Goal: Book appointment/travel/reservation: Book appointment/travel/reservation

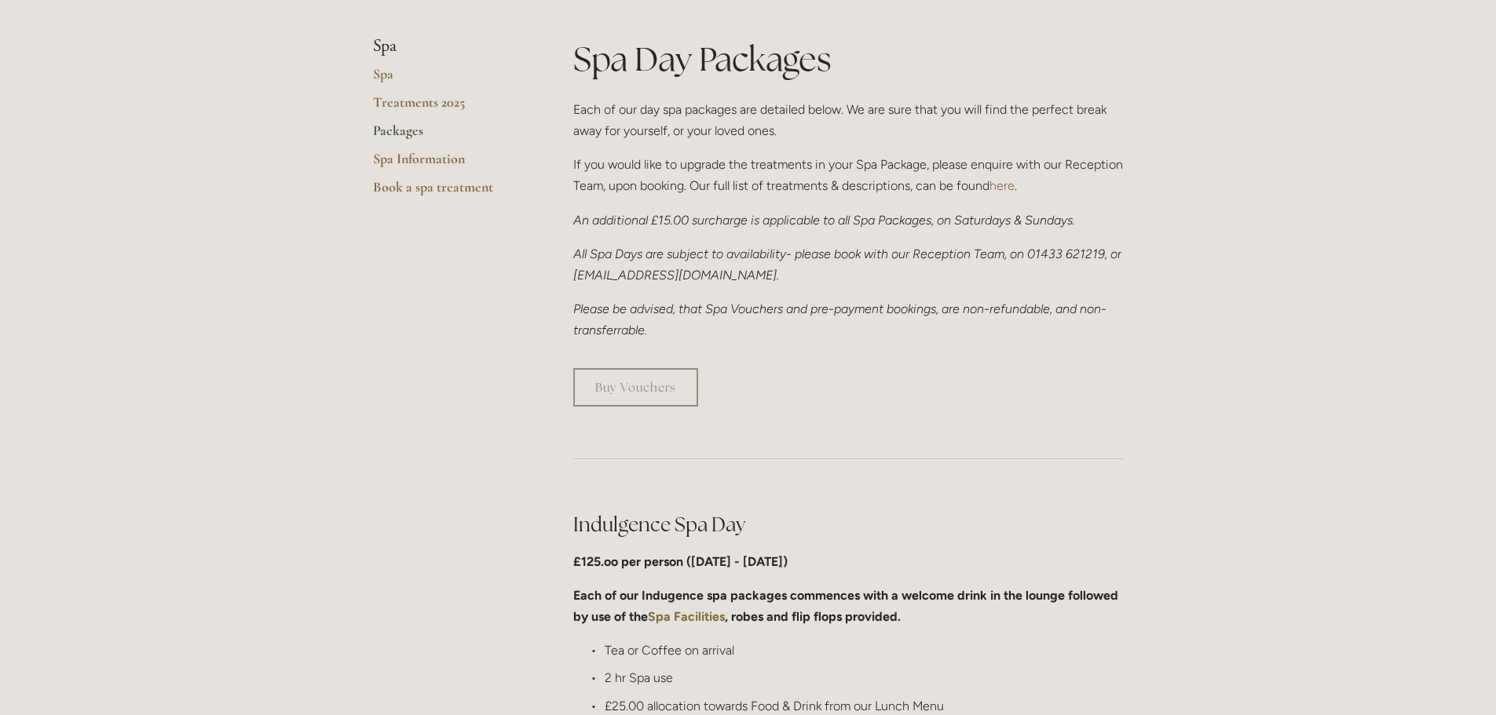
scroll to position [236, 0]
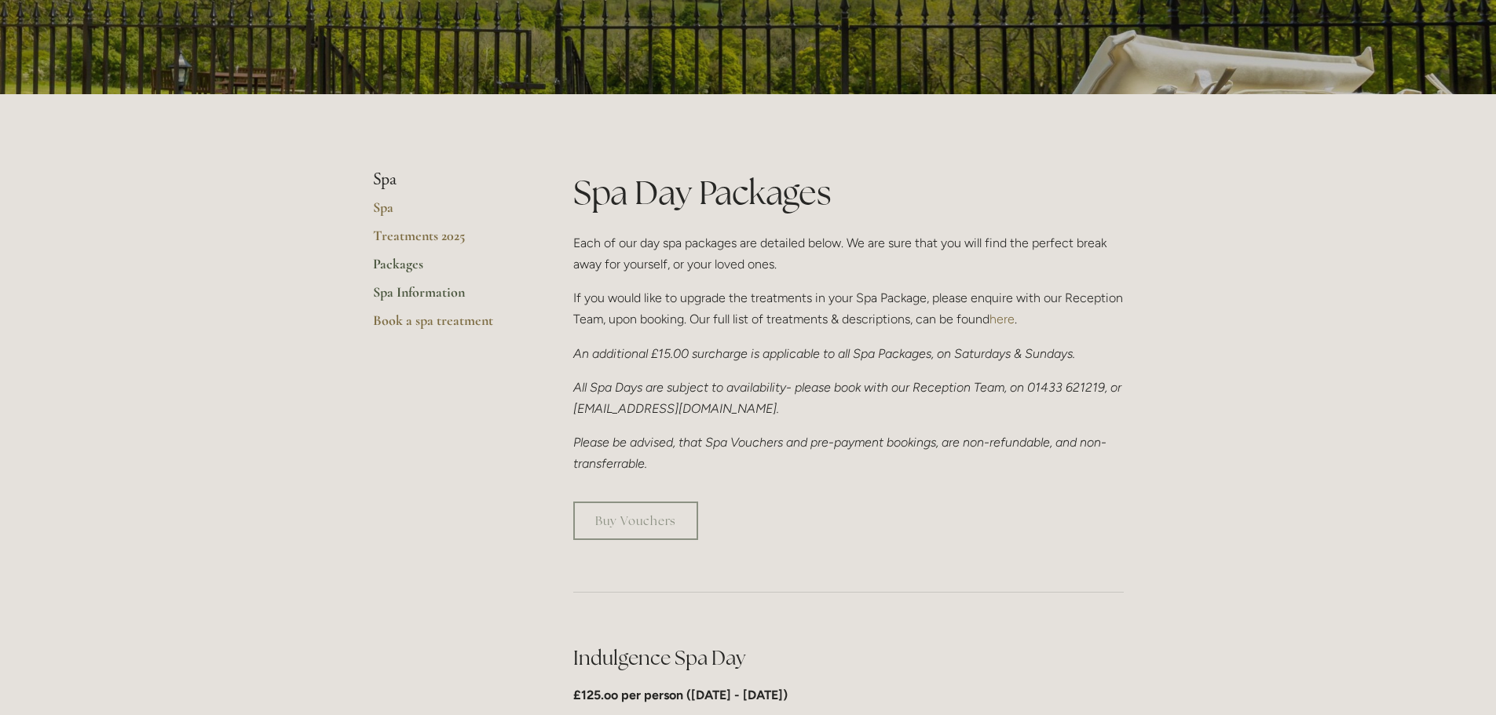
click at [433, 293] on link "Spa Information" at bounding box center [448, 297] width 150 height 28
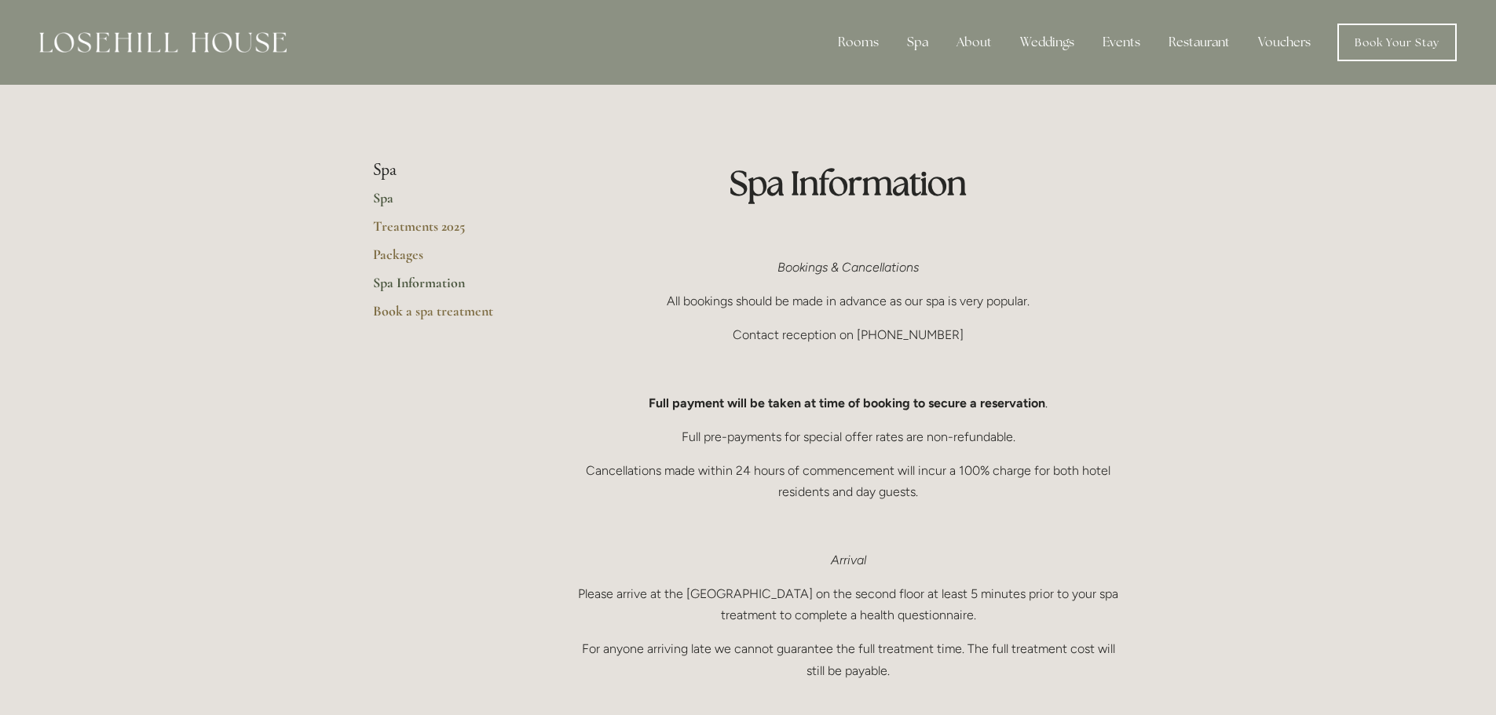
click at [393, 194] on link "Spa" at bounding box center [448, 203] width 150 height 28
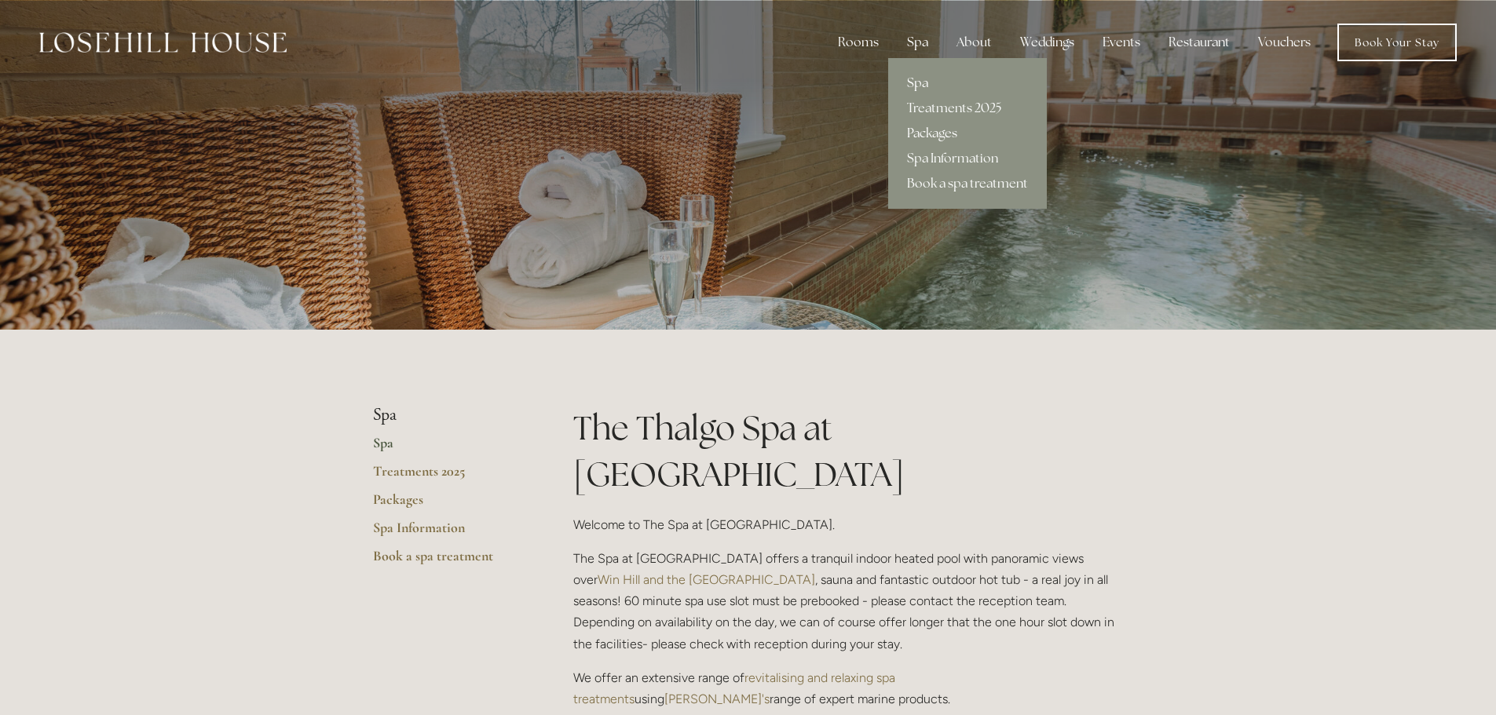
click at [930, 125] on link "Packages" at bounding box center [967, 133] width 159 height 25
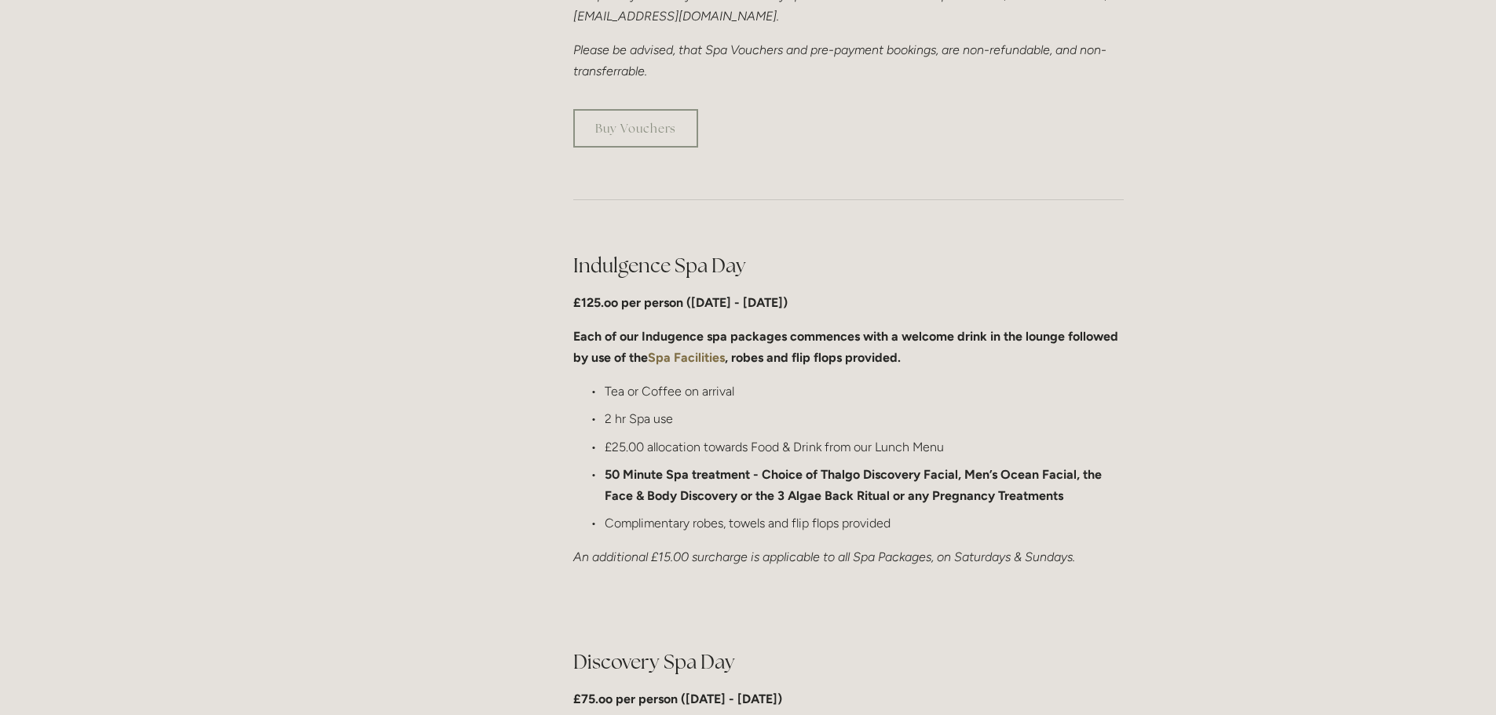
scroll to position [157, 0]
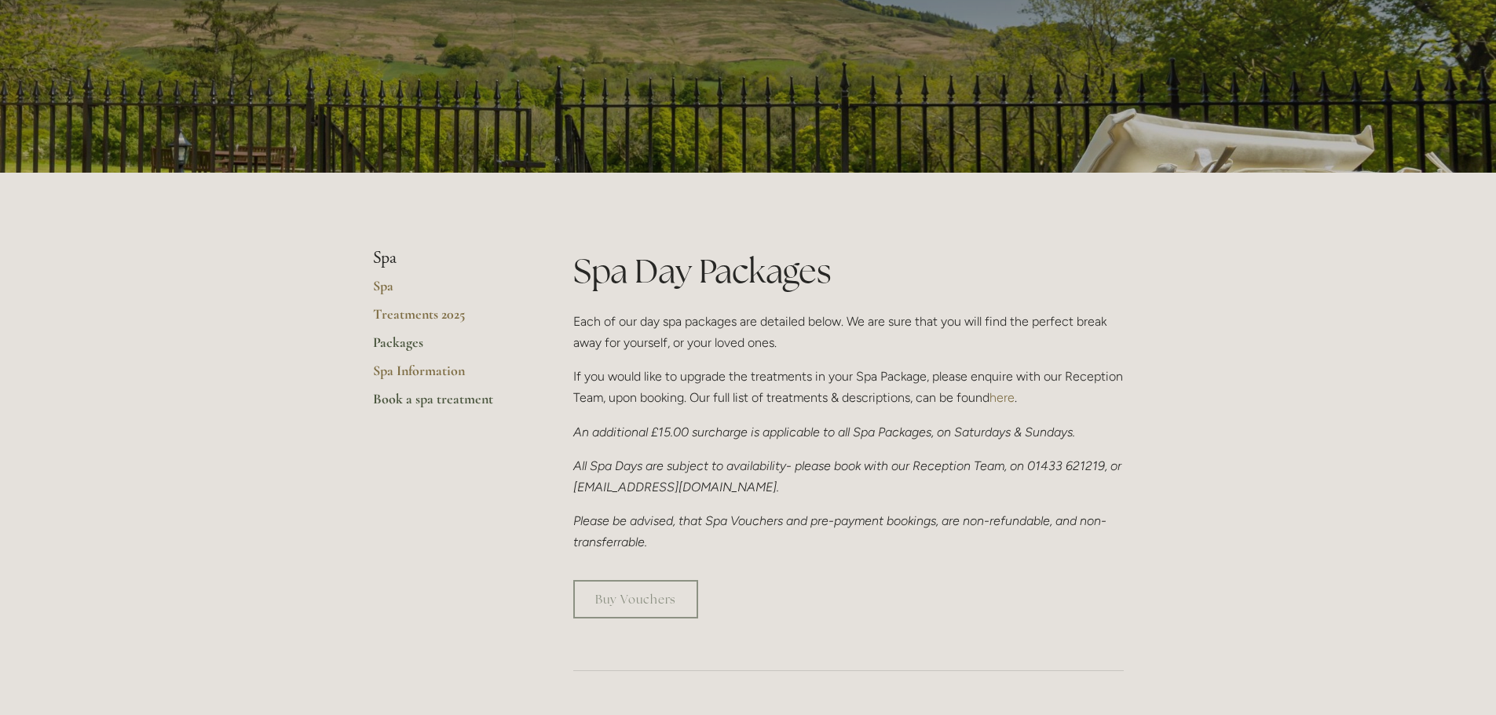
click at [419, 404] on link "Book a spa treatment" at bounding box center [448, 404] width 150 height 28
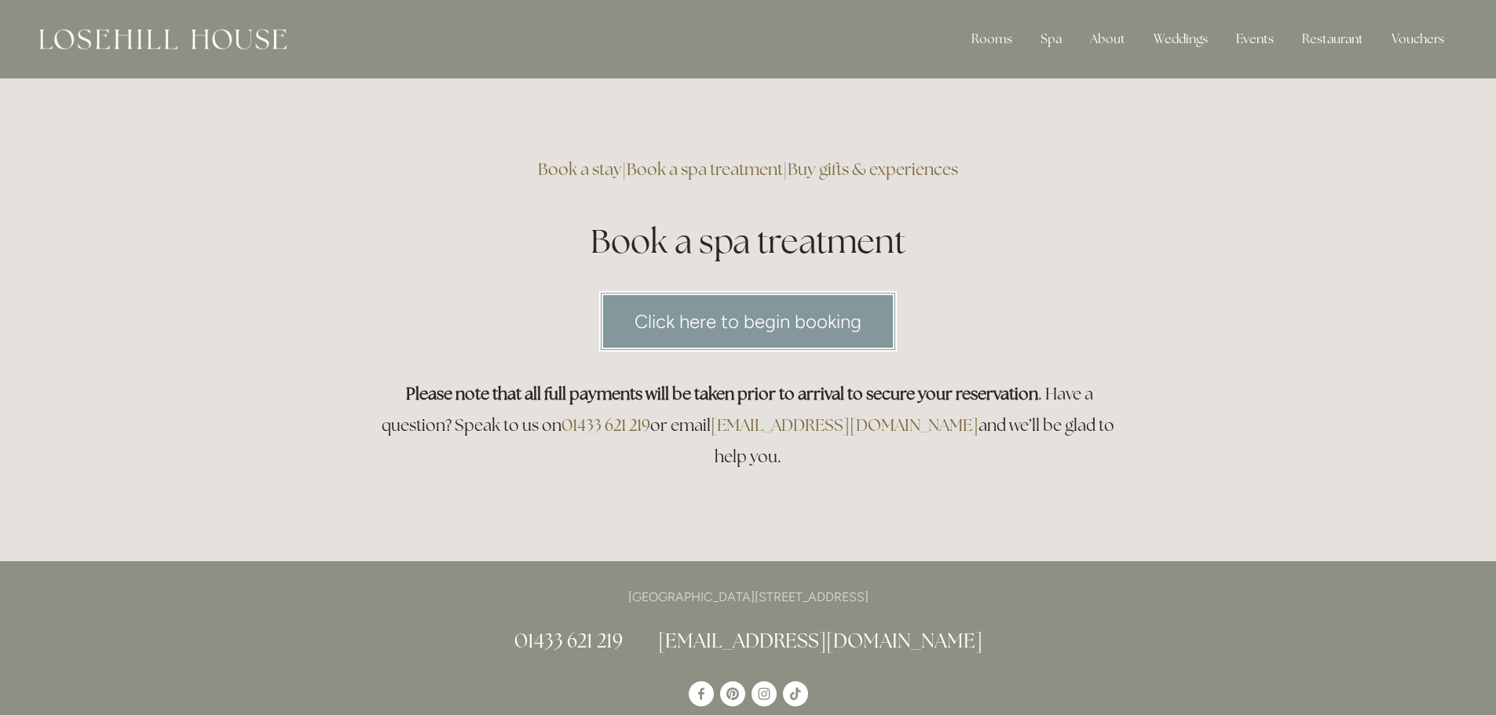
click at [789, 309] on link "Click here to begin booking" at bounding box center [748, 321] width 298 height 60
